Goal: Find specific page/section

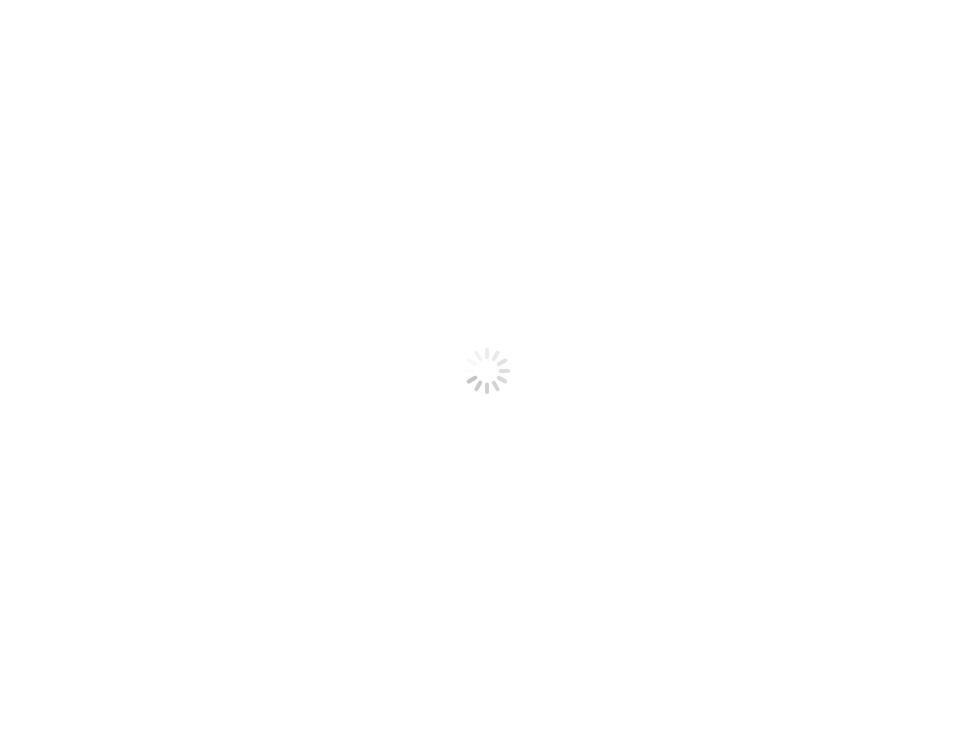
select select
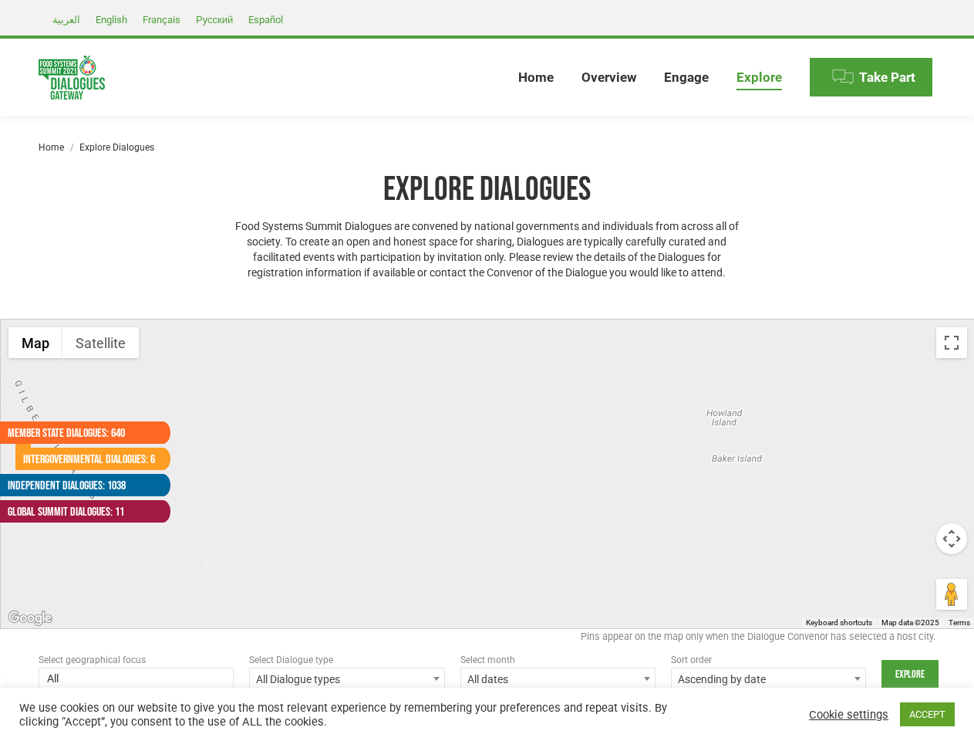
click at [487, 370] on div at bounding box center [488, 473] width 974 height 309
click at [488, 474] on div at bounding box center [488, 473] width 974 height 309
click at [35, 343] on button "Map" at bounding box center [35, 342] width 54 height 31
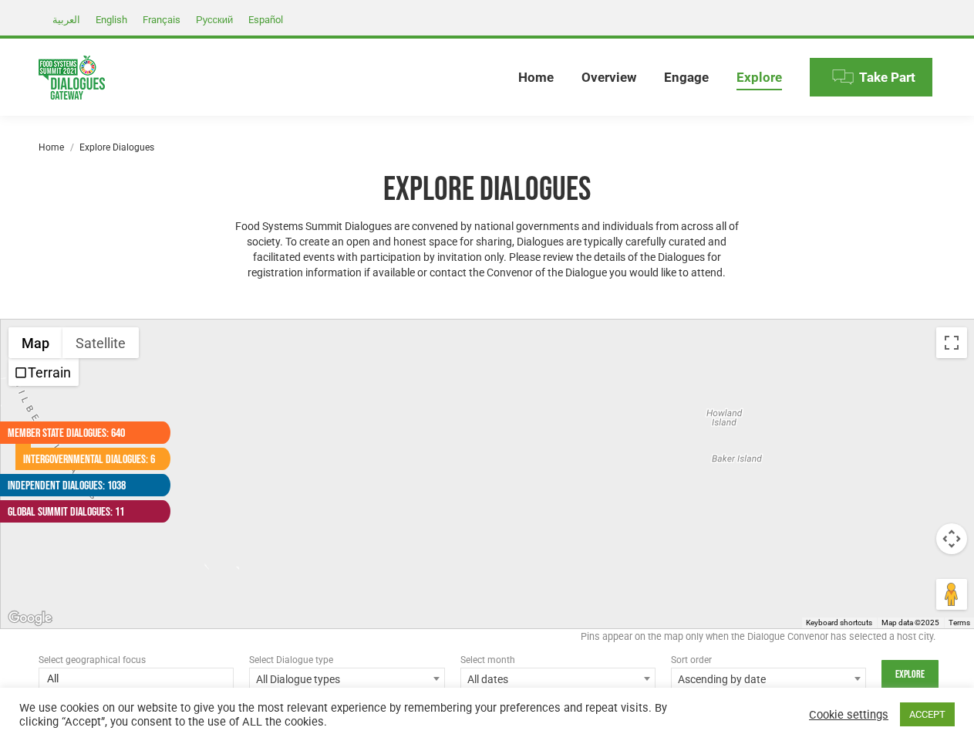
click at [35, 343] on button "Map" at bounding box center [35, 342] width 54 height 31
click at [100, 343] on button "Satellite" at bounding box center [100, 342] width 76 height 31
click at [100, 343] on button "Satellite" at bounding box center [101, 342] width 79 height 31
click at [952, 343] on button "Toggle fullscreen view" at bounding box center [952, 342] width 31 height 31
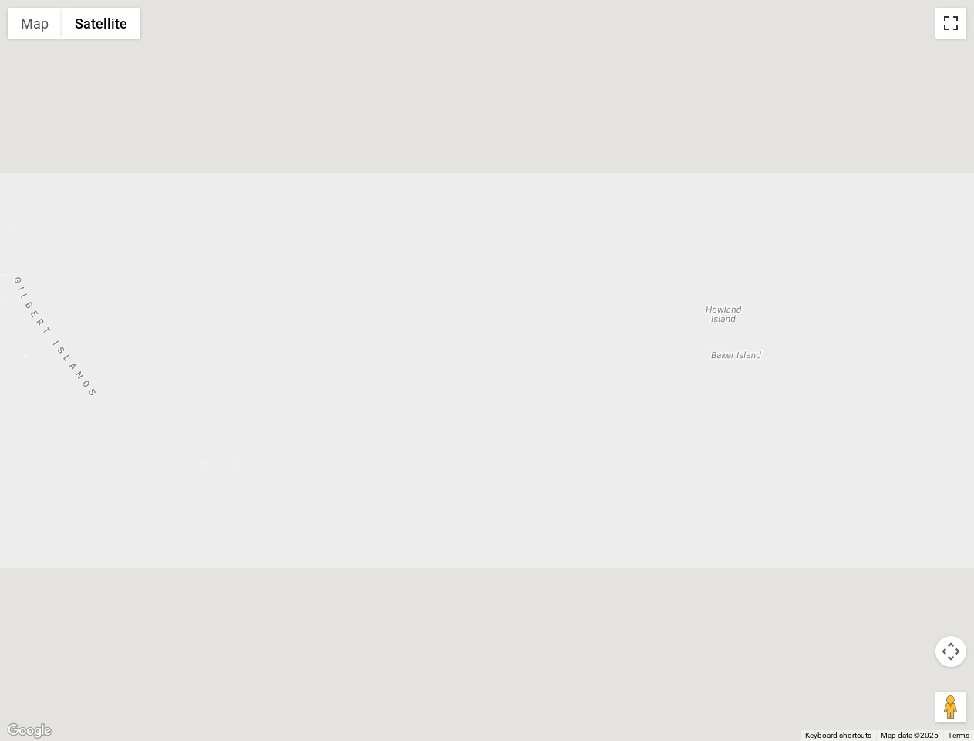
click at [952, 538] on div at bounding box center [487, 370] width 974 height 741
